Goal: Information Seeking & Learning: Check status

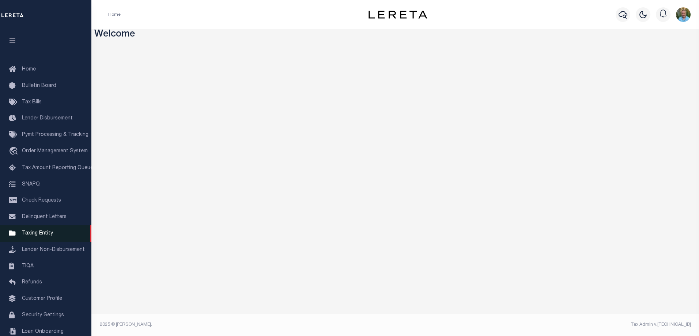
click at [35, 233] on link "Taxing Entity" at bounding box center [45, 234] width 91 height 16
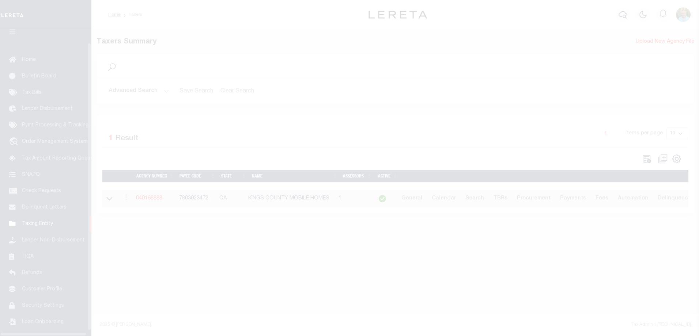
scroll to position [20, 0]
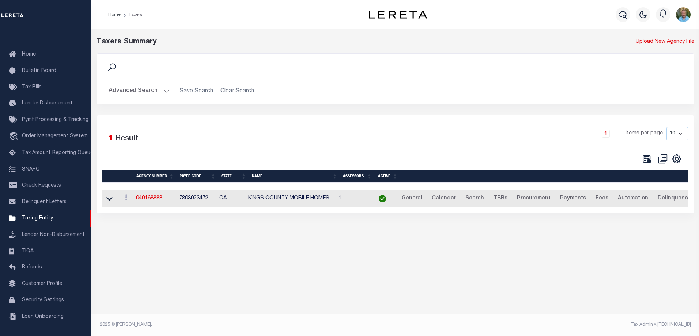
click at [136, 89] on button "Advanced Search" at bounding box center [139, 91] width 61 height 14
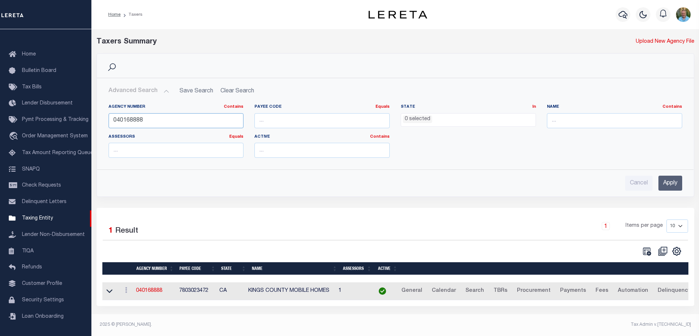
drag, startPoint x: 168, startPoint y: 123, endPoint x: 94, endPoint y: 123, distance: 74.2
click at [94, 123] on div "Search Advanced Search Save Search Clear Search tblPayees_dynamictable_____Defa…" at bounding box center [395, 130] width 609 height 155
paste input "320110000"
type input "320110000"
click at [669, 180] on input "Apply" at bounding box center [671, 183] width 24 height 15
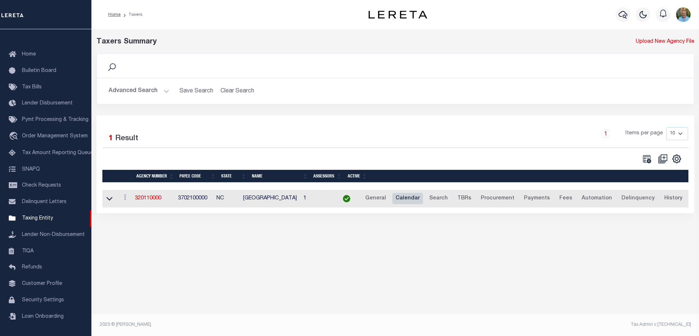
click at [415, 202] on link "Calendar" at bounding box center [407, 199] width 31 height 12
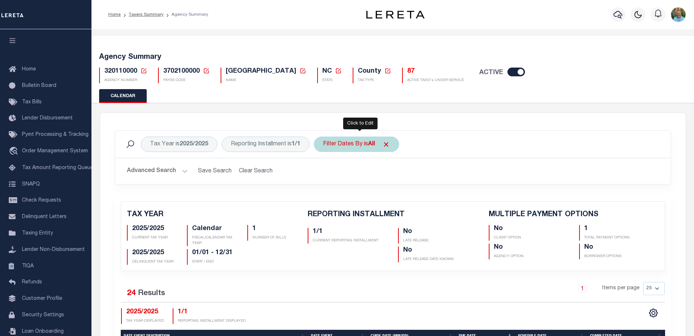
checkbox input "false"
type input "1"
click at [181, 69] on span "3702100000" at bounding box center [181, 71] width 37 height 7
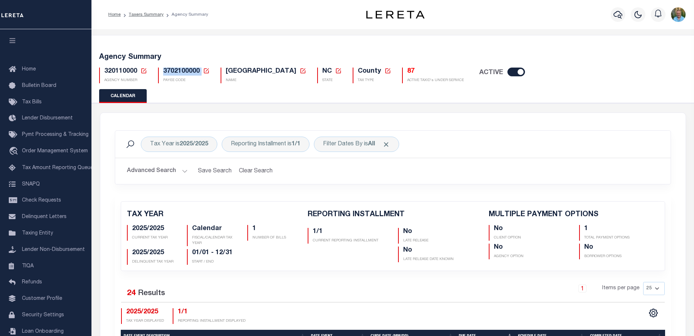
click at [181, 69] on span "3702100000" at bounding box center [181, 71] width 37 height 7
copy span "3702100000"
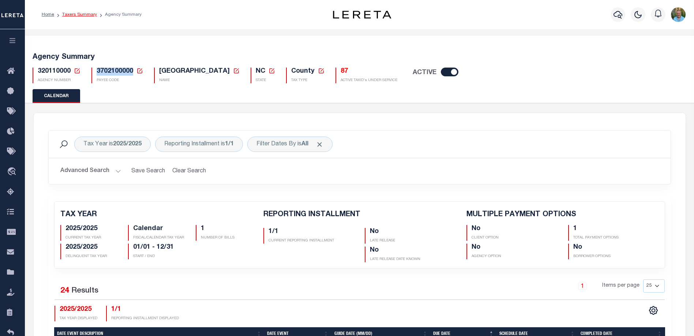
click at [75, 14] on link "Taxers Summary" at bounding box center [79, 14] width 35 height 4
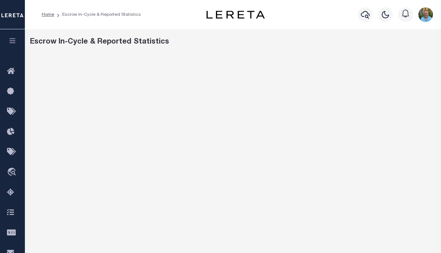
scroll to position [12, 0]
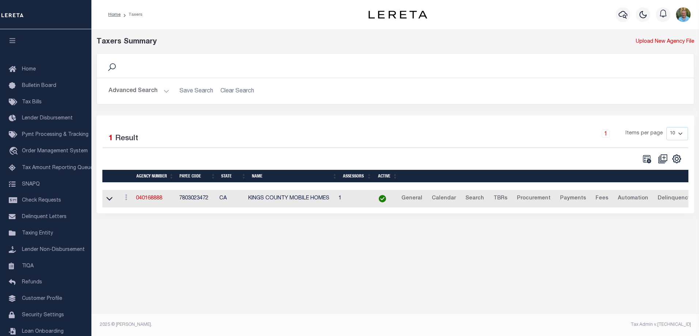
click at [121, 83] on div "Advanced Search Save Search Clear Search tblPayees_dynamictable_____DefaultSave…" at bounding box center [395, 91] width 597 height 26
click at [127, 89] on button "Advanced Search" at bounding box center [139, 91] width 61 height 14
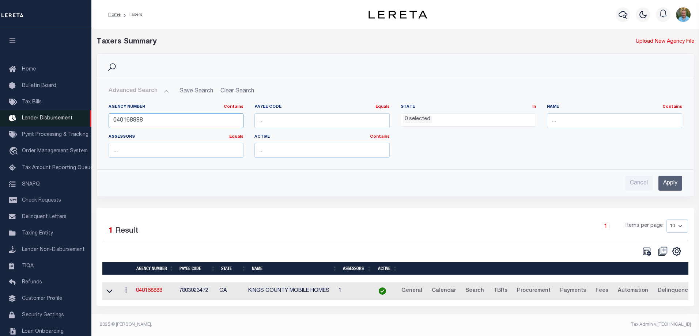
drag, startPoint x: 101, startPoint y: 121, endPoint x: 68, endPoint y: 123, distance: 33.3
click at [68, 123] on div "Home Taxers Profile" at bounding box center [349, 166] width 699 height 332
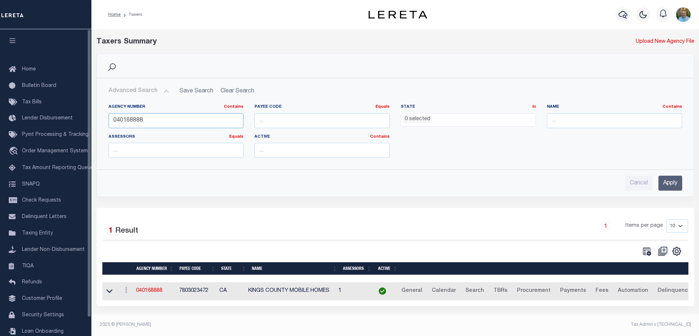
paste input "3702100000"
type input "3702100000"
click at [670, 179] on input "Apply" at bounding box center [671, 183] width 24 height 15
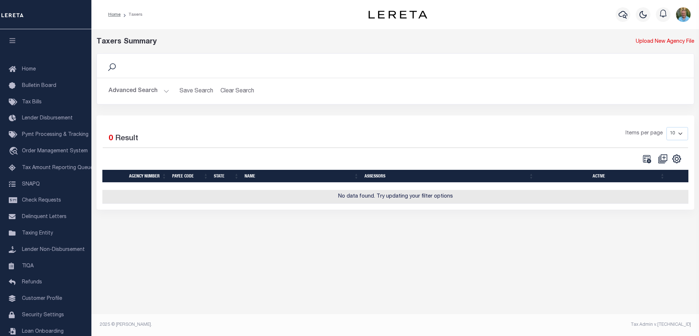
click at [146, 89] on button "Advanced Search" at bounding box center [139, 91] width 61 height 14
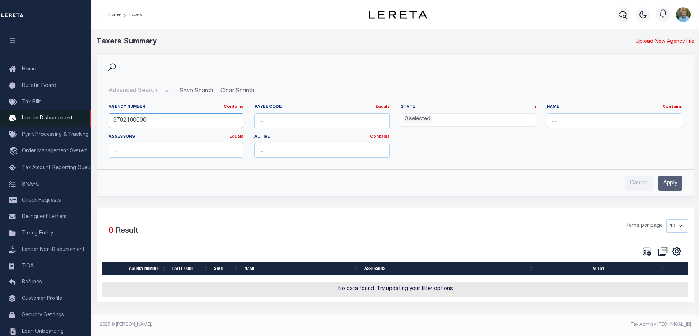
drag, startPoint x: 172, startPoint y: 116, endPoint x: 90, endPoint y: 122, distance: 81.8
click at [90, 122] on div "Home Taxers Profile" at bounding box center [349, 166] width 699 height 332
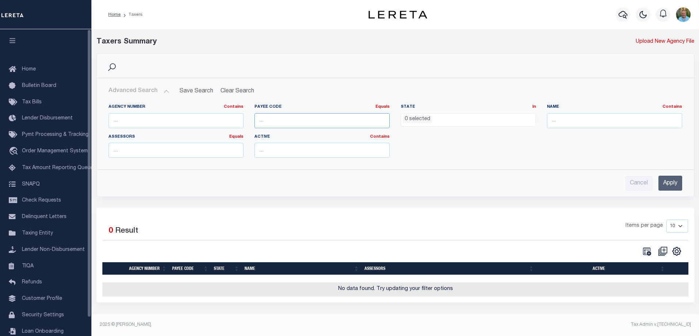
click at [277, 120] on input "number" at bounding box center [322, 120] width 135 height 15
paste input "3702100000"
type input "3702100000"
click at [669, 180] on input "Apply" at bounding box center [671, 183] width 24 height 15
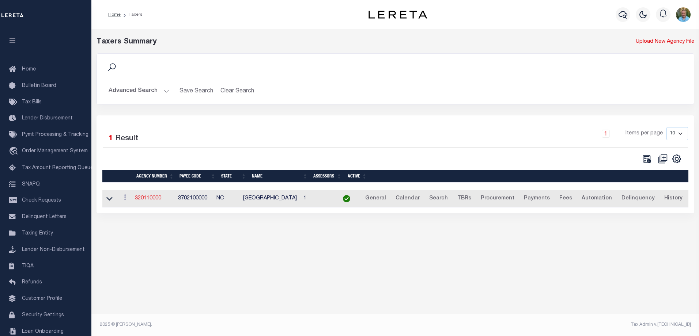
click at [147, 199] on link "320110000" at bounding box center [148, 198] width 26 height 5
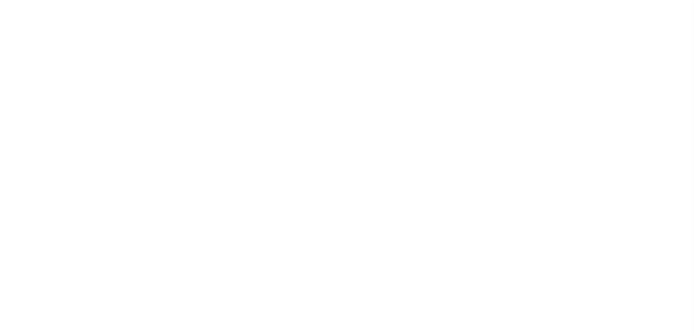
select select
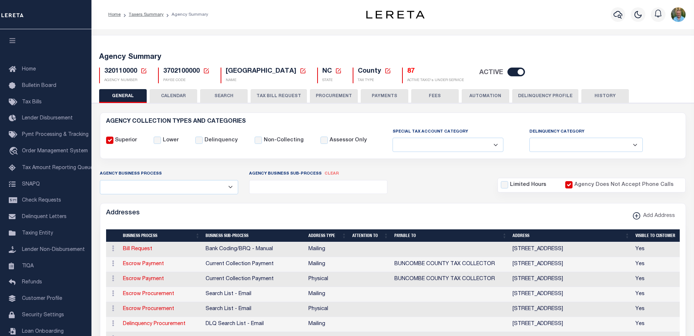
click at [605, 97] on button "HISTORY" at bounding box center [605, 96] width 48 height 14
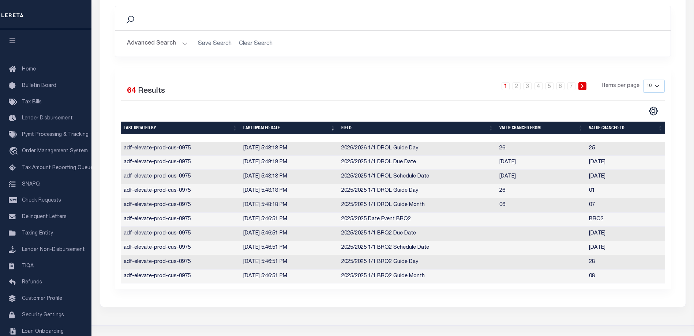
scroll to position [124, 0]
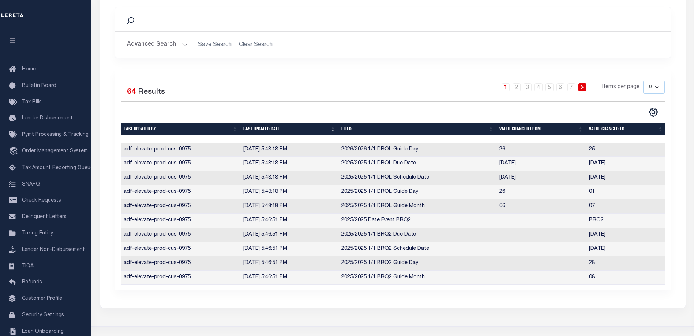
click at [581, 86] on icon at bounding box center [581, 87] width 3 height 4
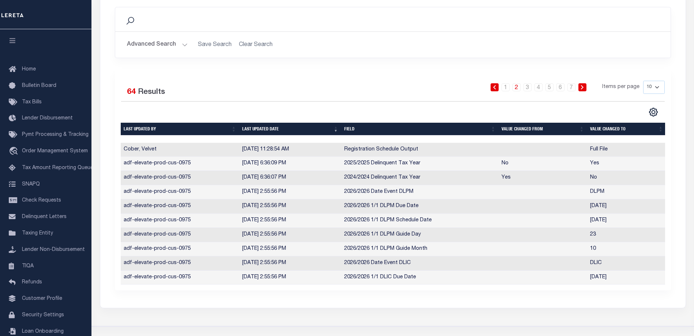
click at [581, 86] on icon at bounding box center [581, 87] width 3 height 4
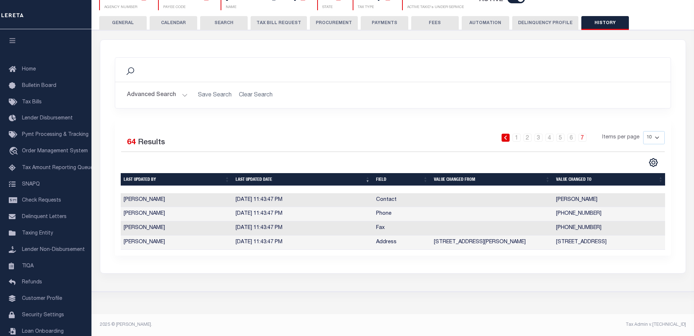
scroll to position [78, 0]
click at [518, 134] on link "1" at bounding box center [516, 138] width 8 height 8
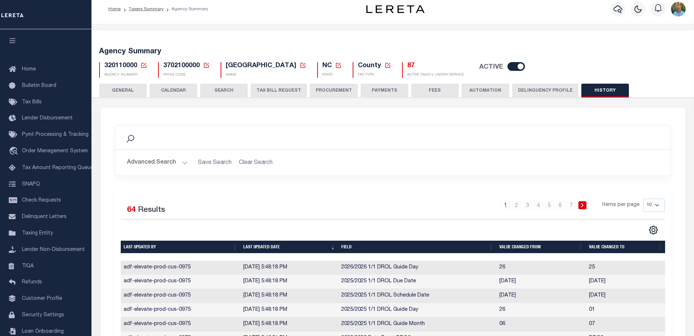
scroll to position [0, 0]
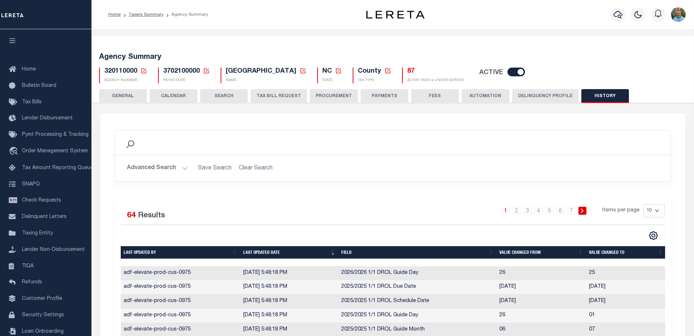
click at [175, 98] on button "CALENDAR" at bounding box center [174, 96] width 48 height 14
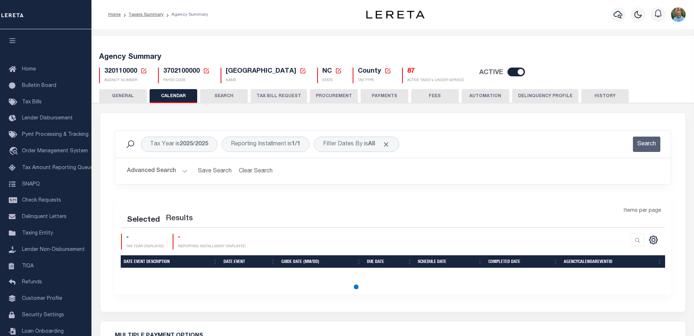
checkbox input "false"
type input "1"
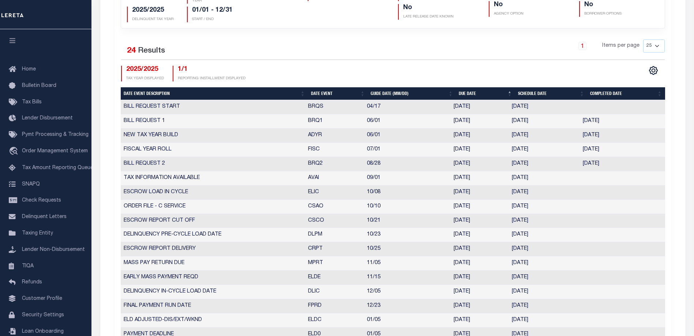
scroll to position [219, 0]
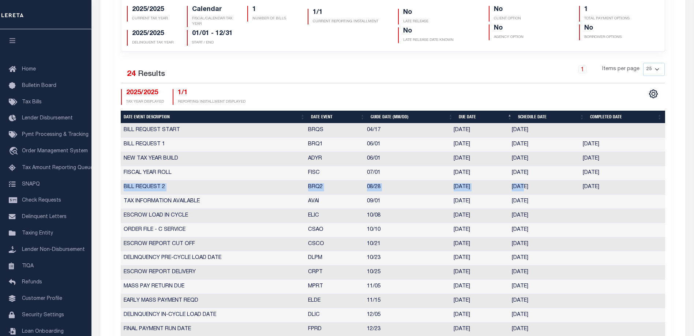
drag, startPoint x: 125, startPoint y: 190, endPoint x: 523, endPoint y: 190, distance: 398.3
click at [523, 190] on tr "BILL REQUEST 2 BRQ2 08/28 [DATE] [DATE] [DATE] 10280739" at bounding box center [393, 188] width 544 height 14
click at [534, 188] on td "[DATE]" at bounding box center [544, 188] width 71 height 14
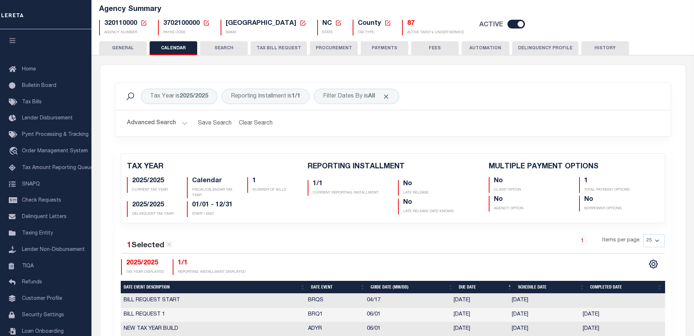
scroll to position [0, 0]
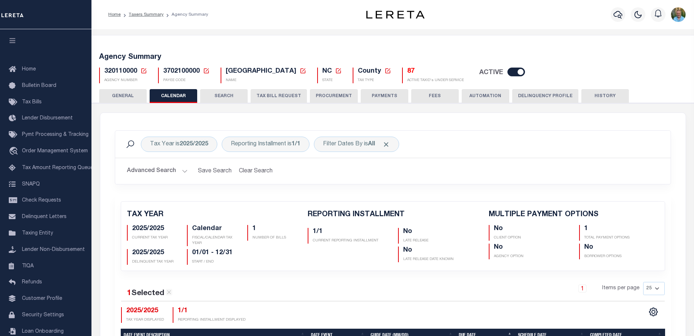
click at [613, 96] on button "HISTORY" at bounding box center [605, 96] width 48 height 14
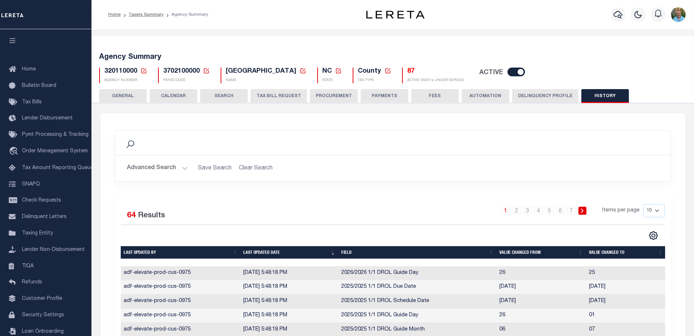
scroll to position [110, 0]
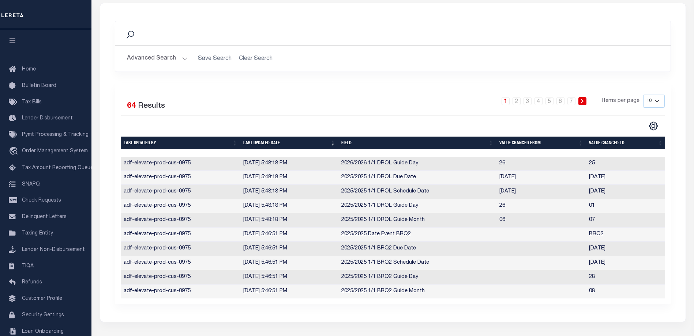
drag, startPoint x: 589, startPoint y: 266, endPoint x: 618, endPoint y: 266, distance: 28.9
click at [618, 266] on td "[DATE]" at bounding box center [626, 263] width 80 height 14
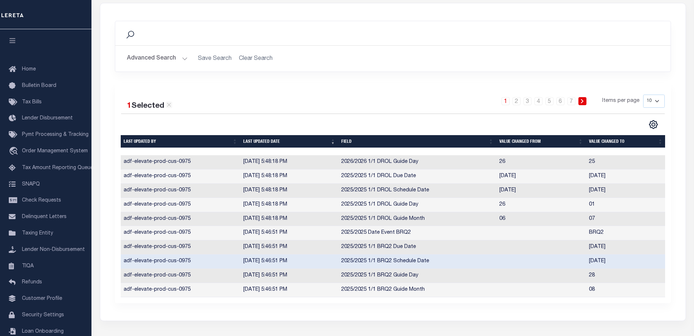
scroll to position [0, 0]
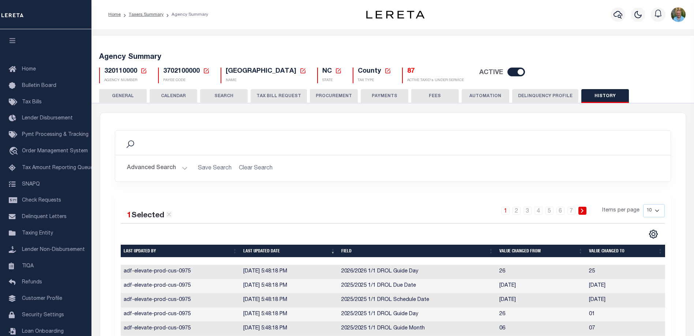
click at [177, 94] on button "CALENDAR" at bounding box center [174, 96] width 48 height 14
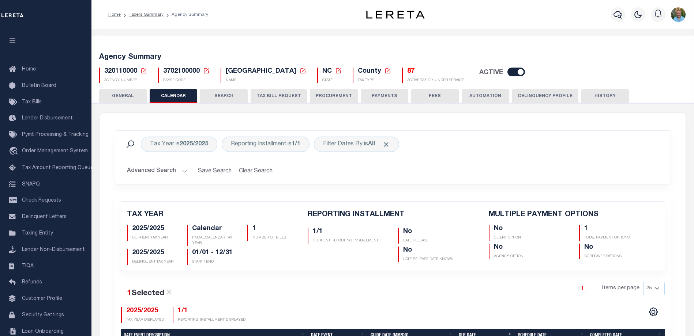
scroll to position [37, 0]
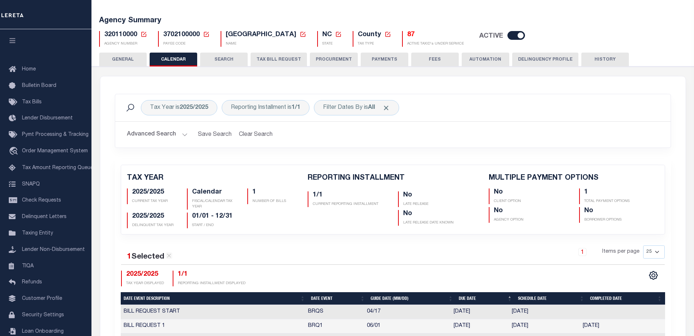
click at [267, 57] on button "TAX BILL REQUEST" at bounding box center [279, 60] width 56 height 14
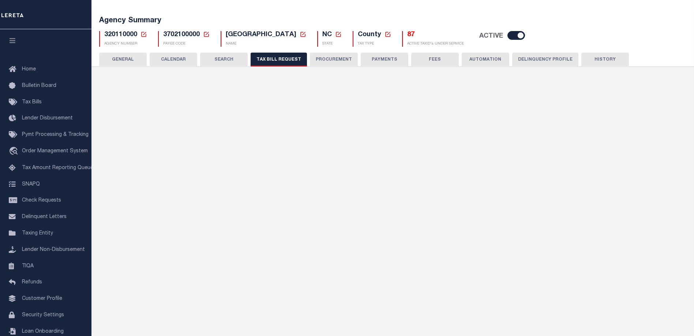
select select "27"
select select "22"
select select "false"
select select "1"
select select
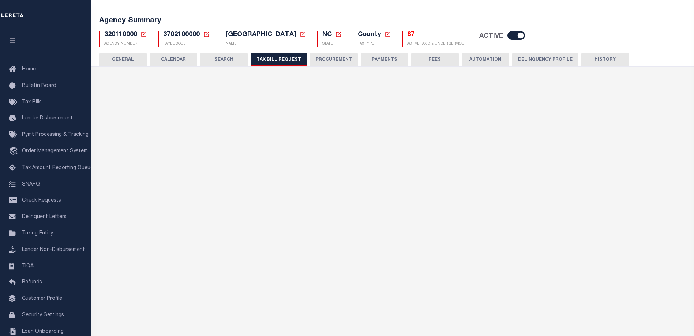
select select "7803021001"
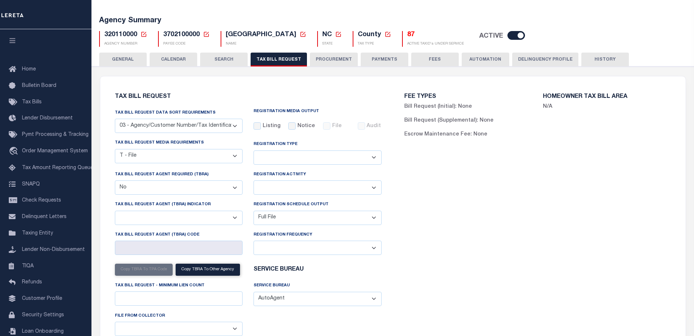
click at [647, 54] on div "GENERAL CALENDAR SEARCH TAX BILL REQUEST PROCUREMENT PAYMENTS" at bounding box center [392, 60] width 587 height 14
